Goal: Check status: Check status

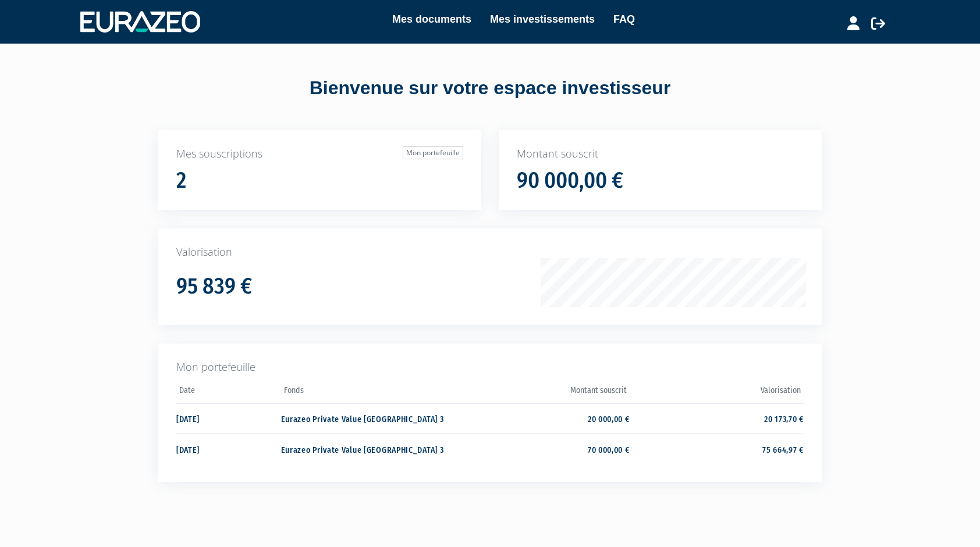
click at [562, 178] on h1 "90 000,00 €" at bounding box center [570, 181] width 106 height 24
click at [222, 265] on div "Valorisation 95 839 €" at bounding box center [489, 277] width 663 height 97
click at [435, 151] on link "Mon portefeuille" at bounding box center [433, 153] width 61 height 13
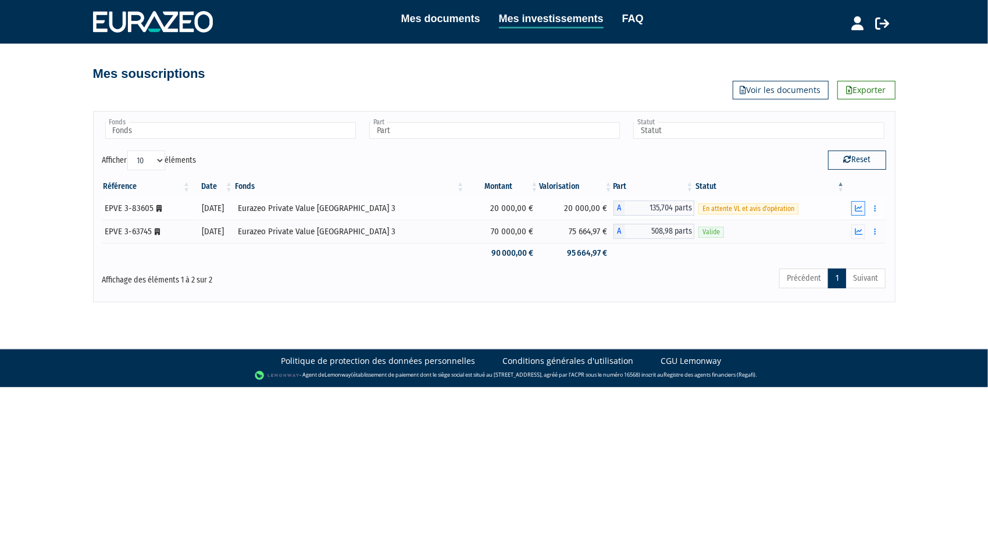
click at [861, 211] on icon "button" at bounding box center [859, 209] width 8 height 8
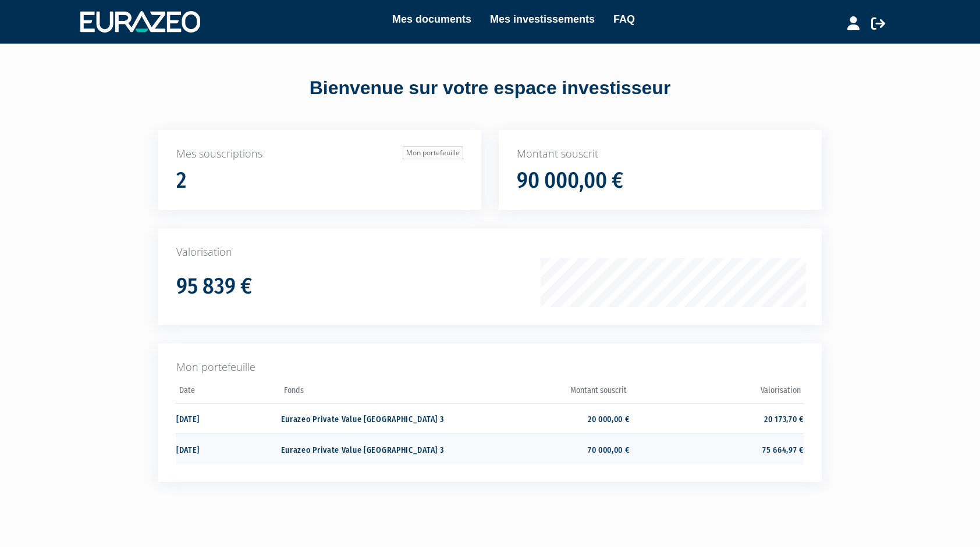
click at [589, 450] on td "70 000,00 €" at bounding box center [542, 449] width 174 height 31
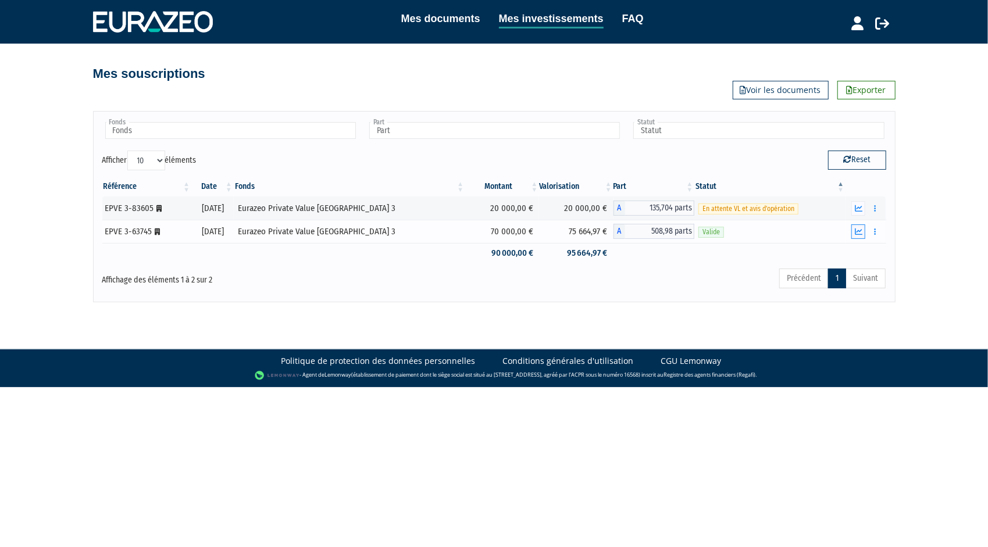
click at [859, 232] on icon "button" at bounding box center [859, 232] width 8 height 8
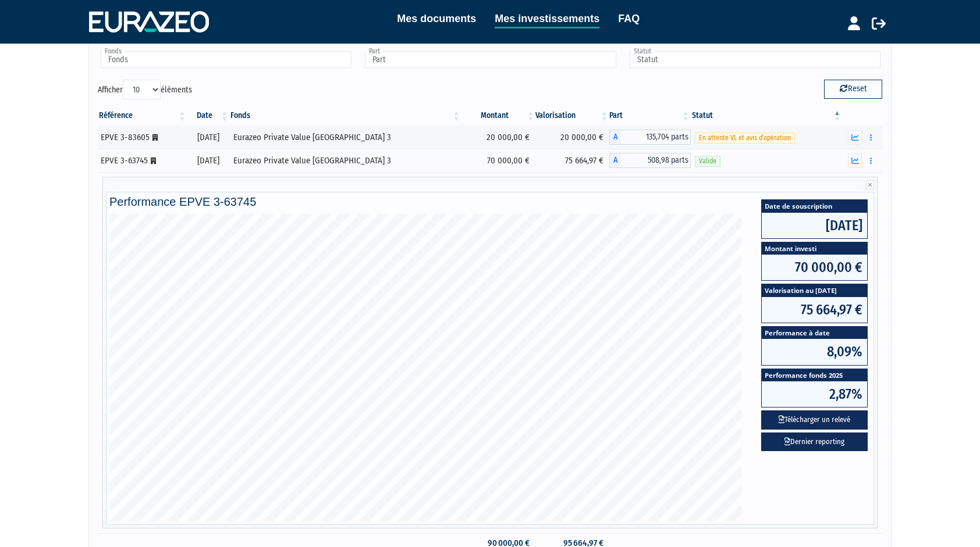
scroll to position [71, 0]
